Goal: Task Accomplishment & Management: Complete application form

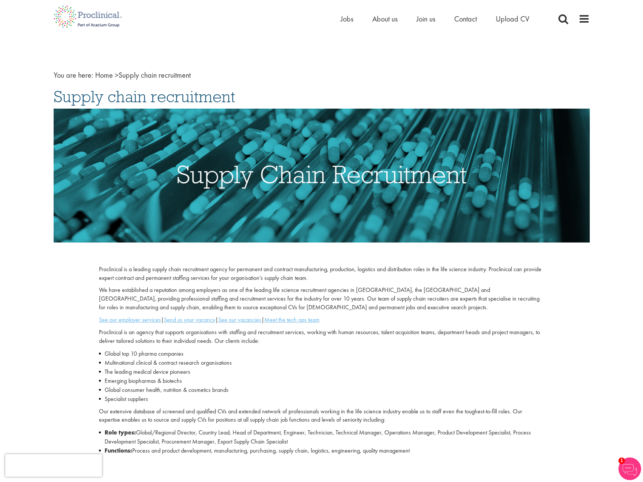
click at [511, 25] on div "Home Jobs About us Join us Contact Upload CV" at bounding box center [444, 20] width 208 height 15
click at [516, 20] on span "Upload CV" at bounding box center [512, 19] width 34 height 10
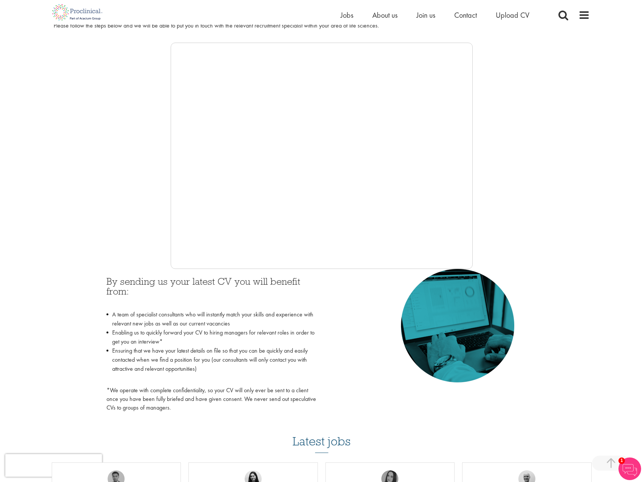
scroll to position [112, 0]
click at [409, 280] on img at bounding box center [457, 326] width 113 height 114
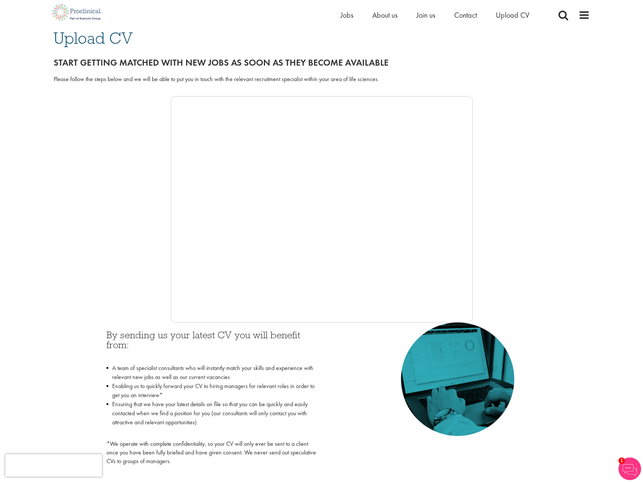
scroll to position [0, 0]
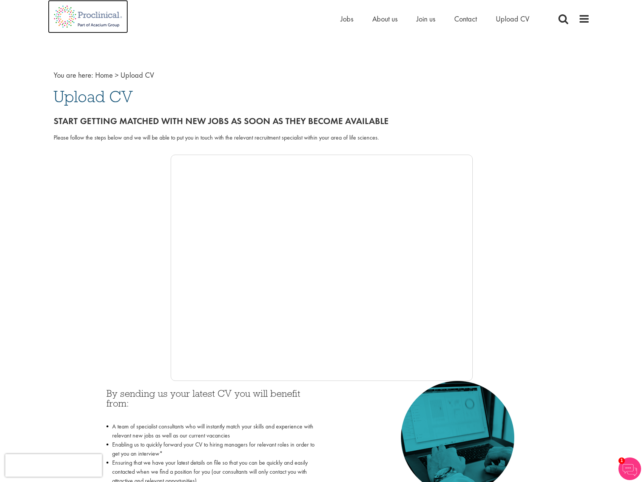
click at [95, 15] on img at bounding box center [88, 16] width 80 height 33
